Goal: Information Seeking & Learning: Learn about a topic

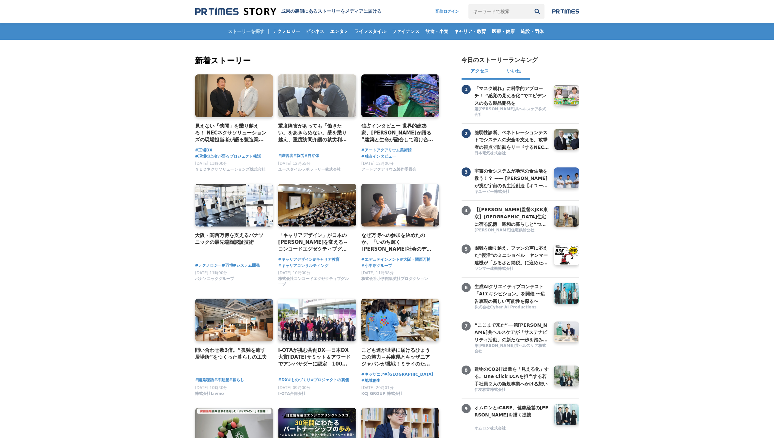
click at [515, 74] on button "いいね" at bounding box center [514, 72] width 32 height 16
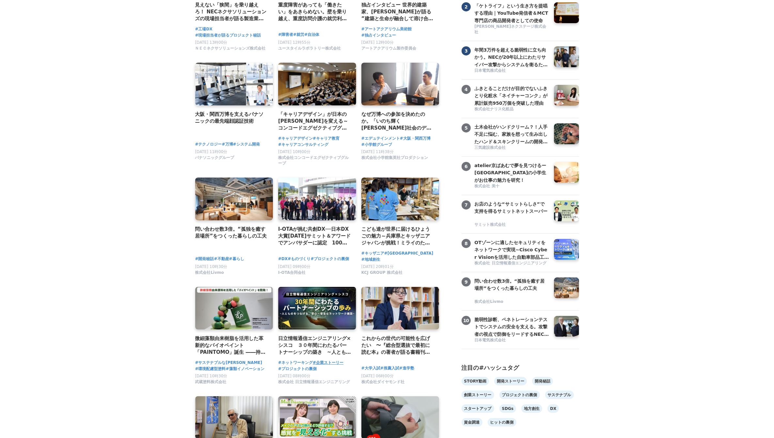
scroll to position [122, 0]
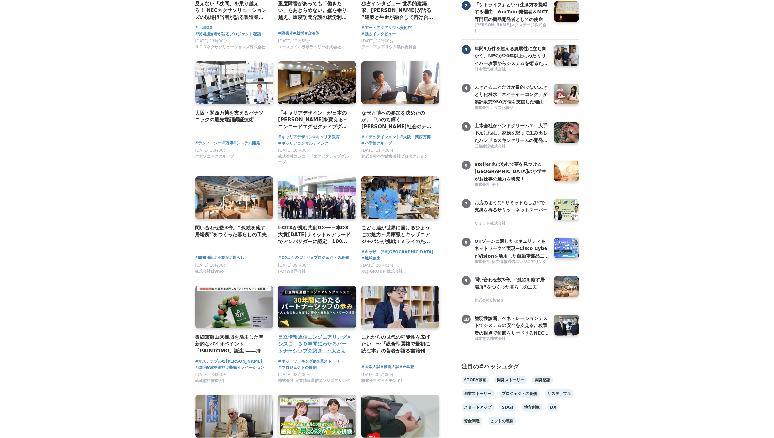
click at [311, 344] on h4 "日立情報通信エンジニアリング×シスコ　３０年間にわたるパートナーシップの築き　~人とものをつなげる、安心・安全なネットワーク構築~" at bounding box center [314, 344] width 73 height 21
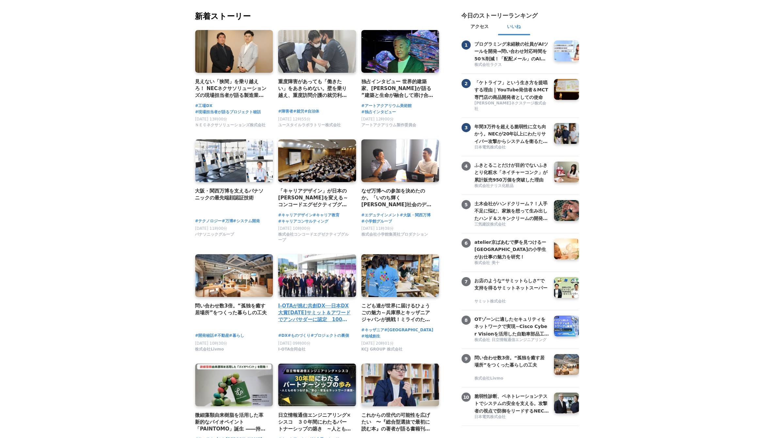
scroll to position [0, 0]
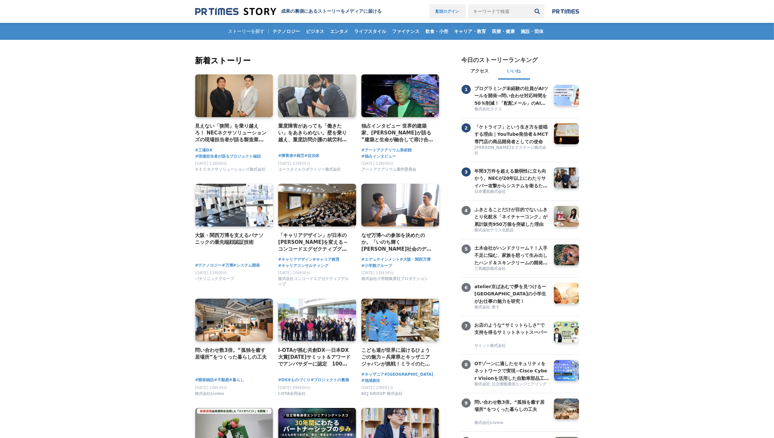
click at [450, 8] on link "配信ログイン" at bounding box center [447, 11] width 37 height 14
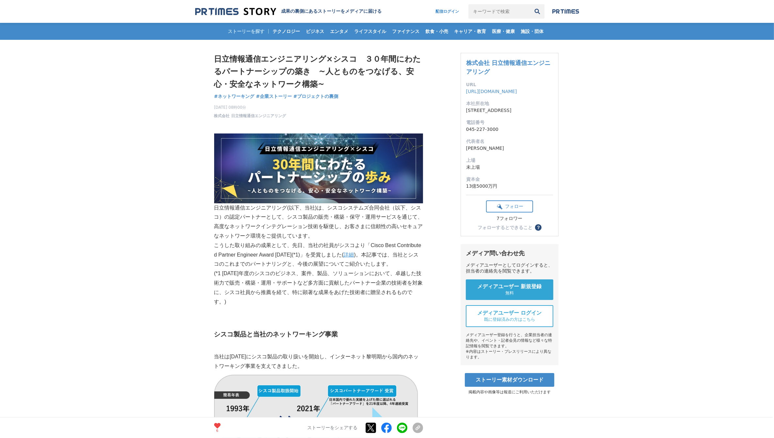
drag, startPoint x: 74, startPoint y: 94, endPoint x: 113, endPoint y: 22, distance: 81.7
